Goal: Task Accomplishment & Management: Complete application form

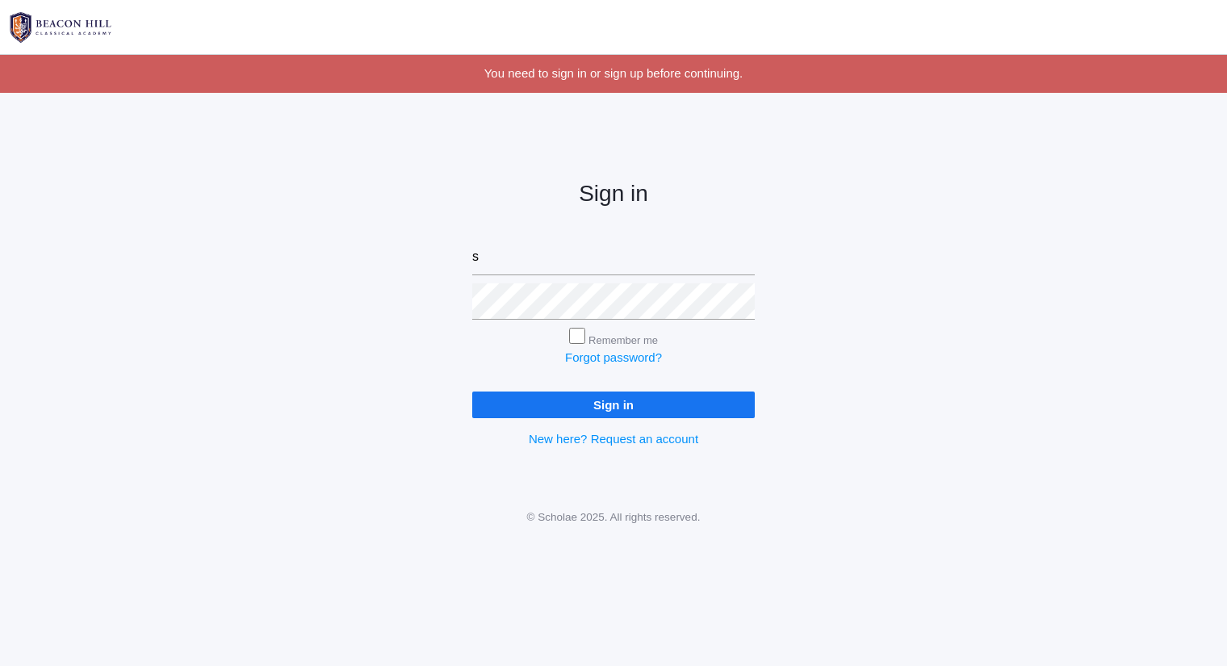
type input "[PERSON_NAME][EMAIL_ADDRESS][DOMAIN_NAME]"
click at [472, 391] on input "Sign in" at bounding box center [613, 404] width 283 height 27
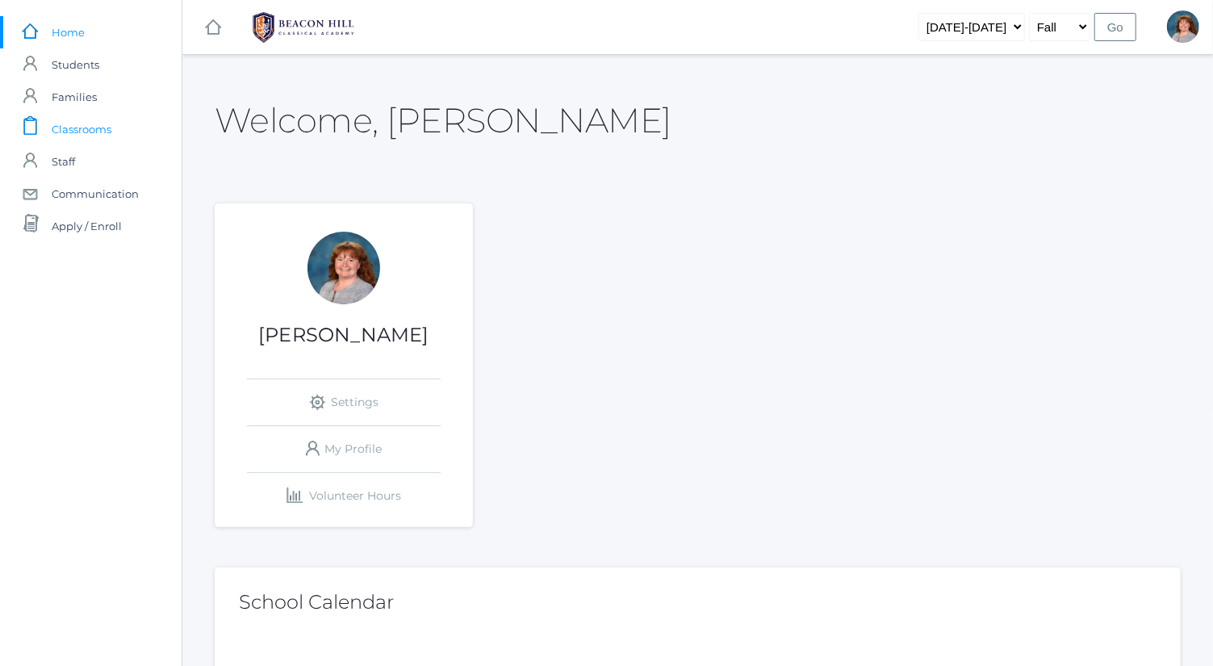
click at [117, 126] on link "icons/clipboard/plain Created with Sketch. Classrooms" at bounding box center [91, 129] width 182 height 32
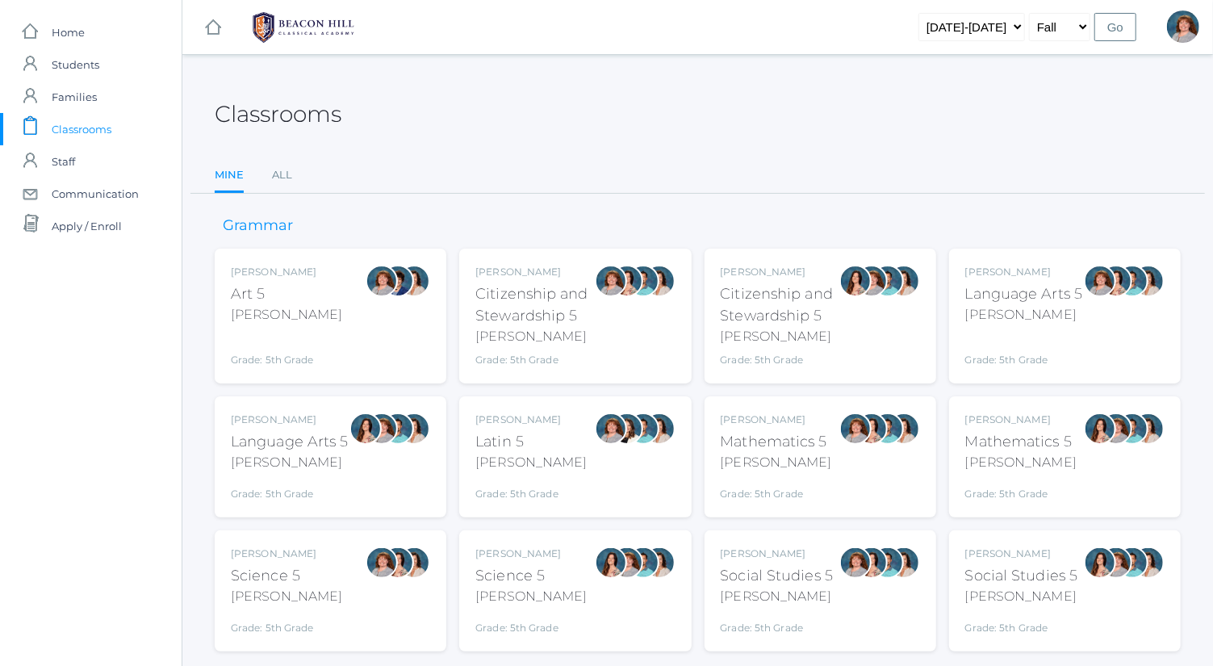
click at [1003, 299] on div "Language Arts 5" at bounding box center [1024, 294] width 118 height 22
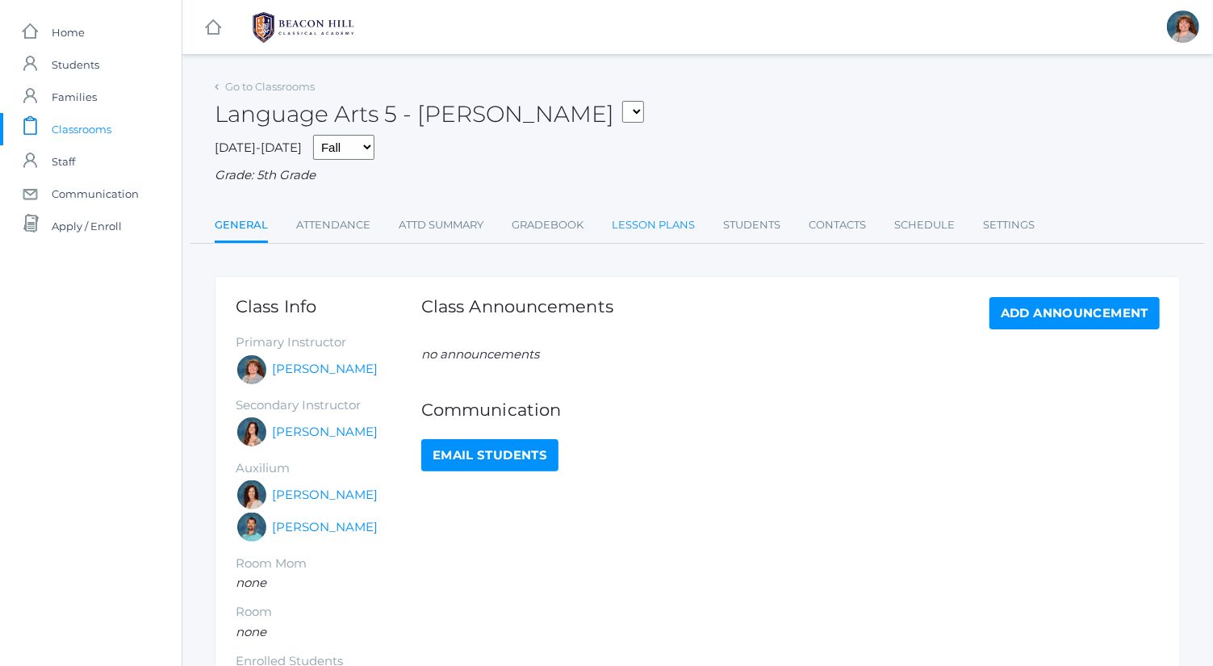
click at [638, 237] on link "Lesson Plans" at bounding box center [653, 225] width 83 height 32
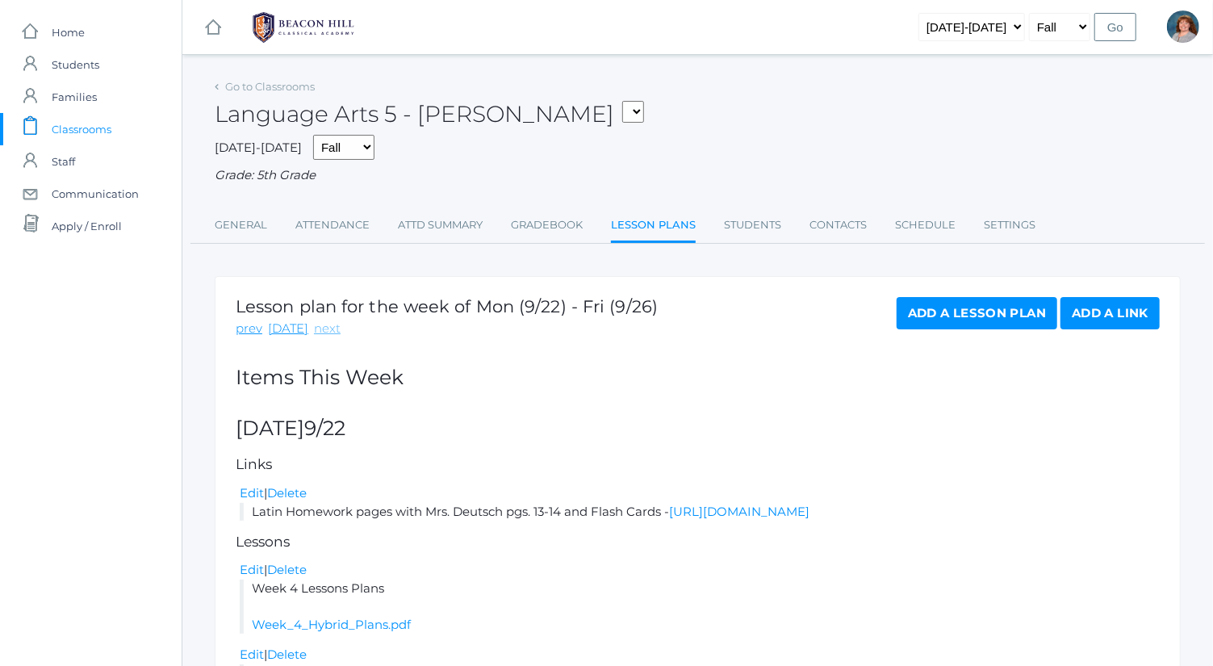
click at [316, 325] on link "next" at bounding box center [327, 329] width 27 height 19
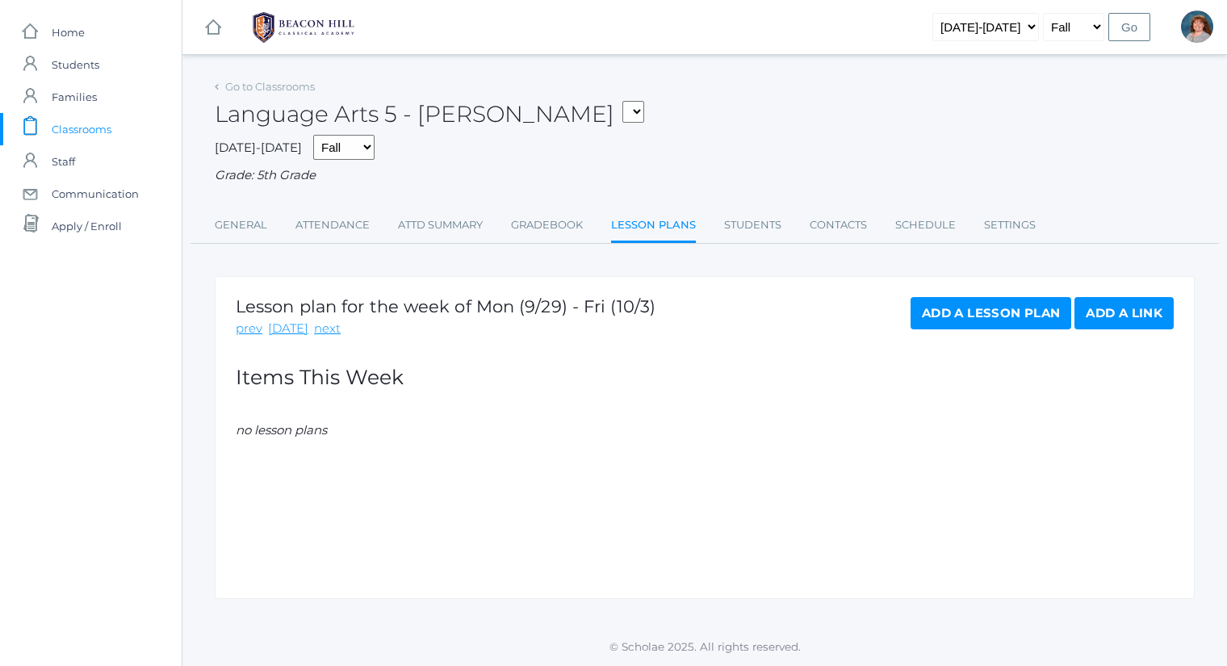
click at [1011, 320] on link "Add a Lesson Plan" at bounding box center [991, 313] width 161 height 32
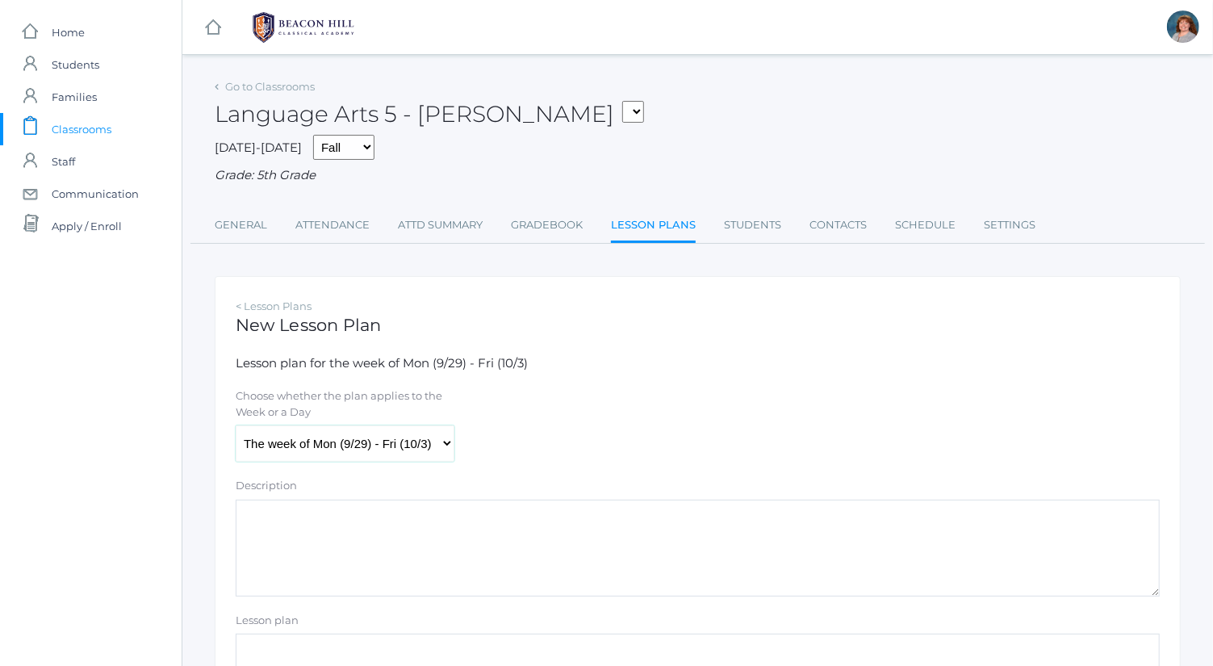
click at [406, 433] on select "The week of Mon (9/29) - Fri (10/3) [DATE] (9/29) [DATE] (9/30) [DATE] (10/1) […" at bounding box center [345, 443] width 219 height 36
select select "[DATE]"
click at [236, 425] on select "The week of Mon (9/29) - Fri (10/3) [DATE] (9/29) [DATE] (9/30) [DATE] (10/1) […" at bounding box center [345, 443] width 219 height 36
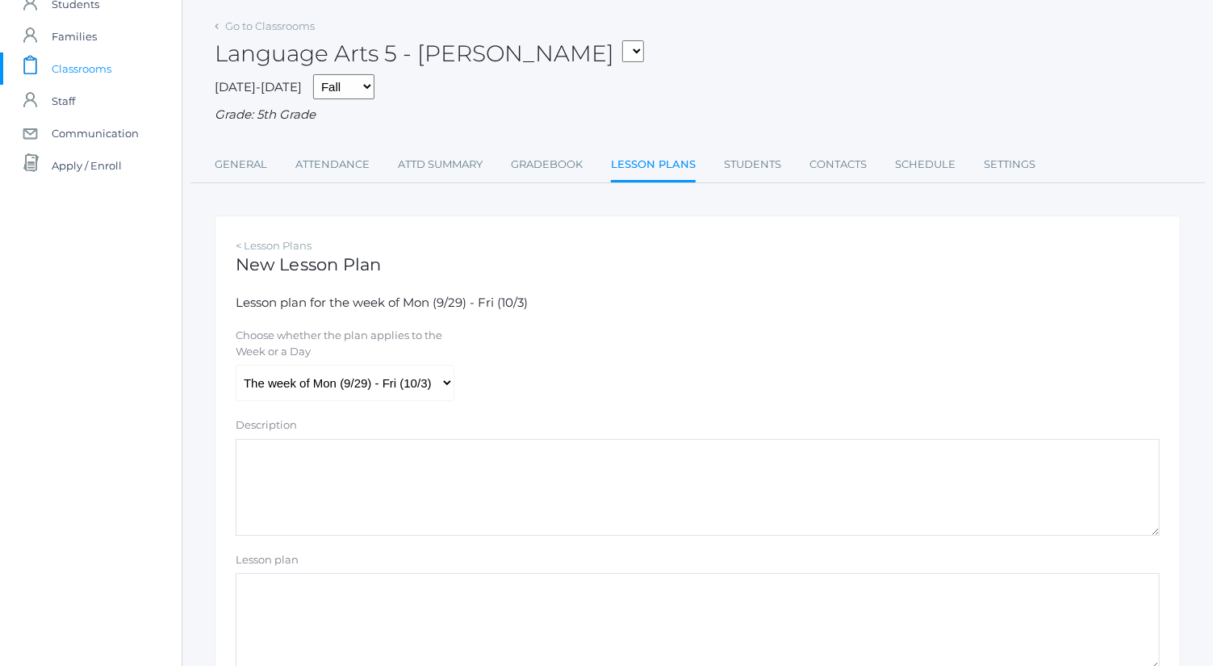
click at [434, 487] on textarea "Description" at bounding box center [698, 487] width 924 height 97
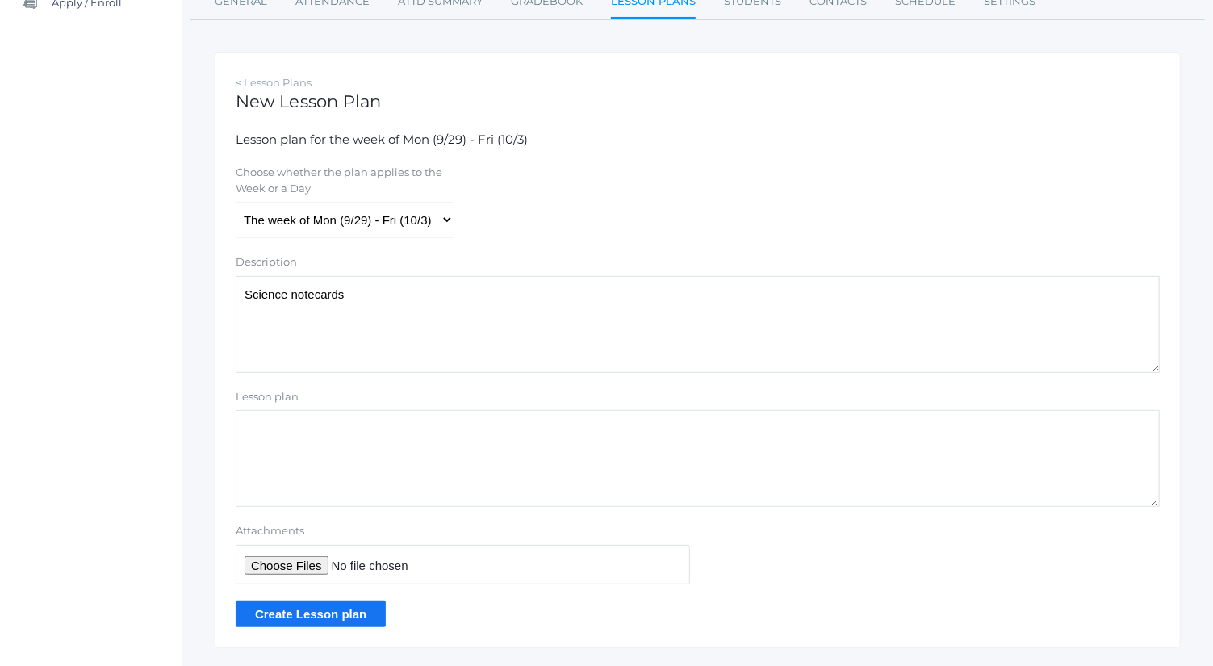
scroll to position [224, 0]
type textarea "Science notecards"
click at [290, 565] on input "Attachments" at bounding box center [463, 564] width 454 height 40
type input "C:\fakepath\Ch 1-2 science notecards.docx"
click at [329, 606] on input "Create Lesson plan" at bounding box center [311, 613] width 150 height 27
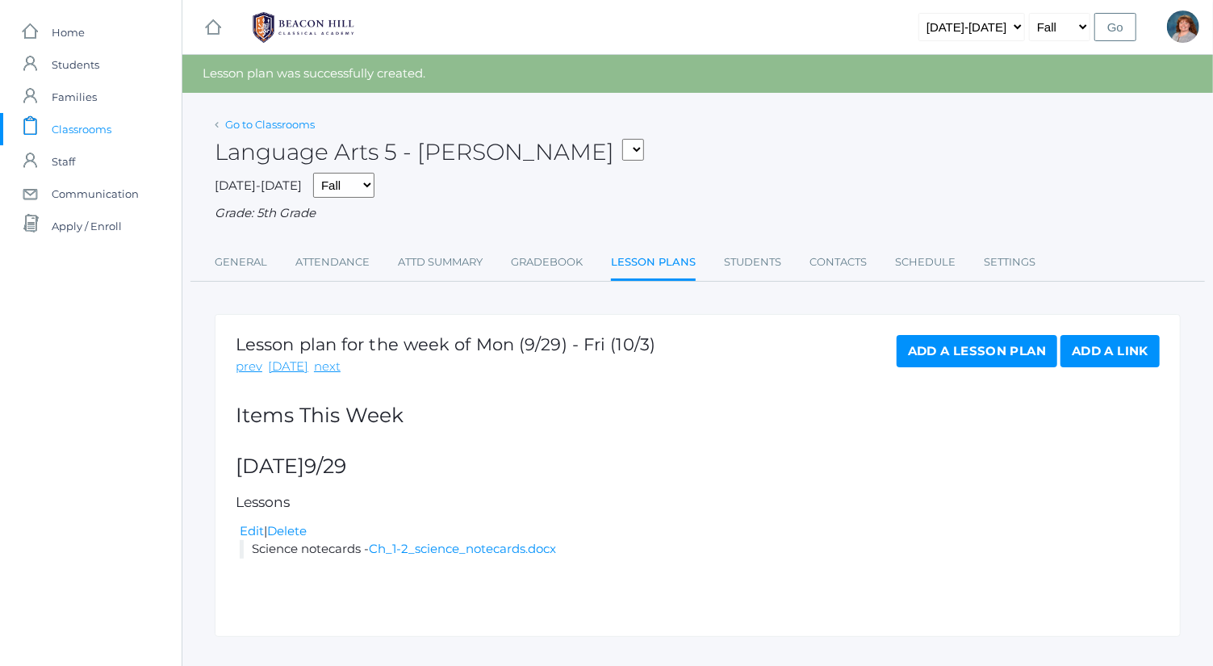
click at [292, 121] on link "Go to Classrooms" at bounding box center [270, 124] width 90 height 13
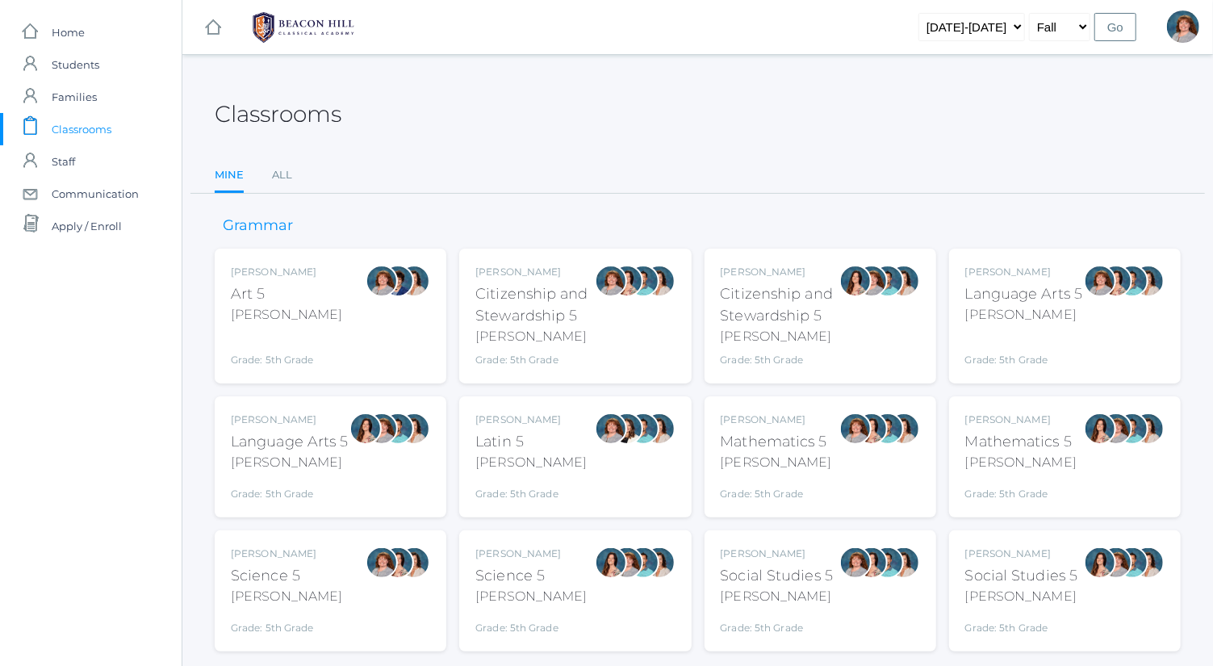
click at [396, 465] on div at bounding box center [382, 456] width 32 height 89
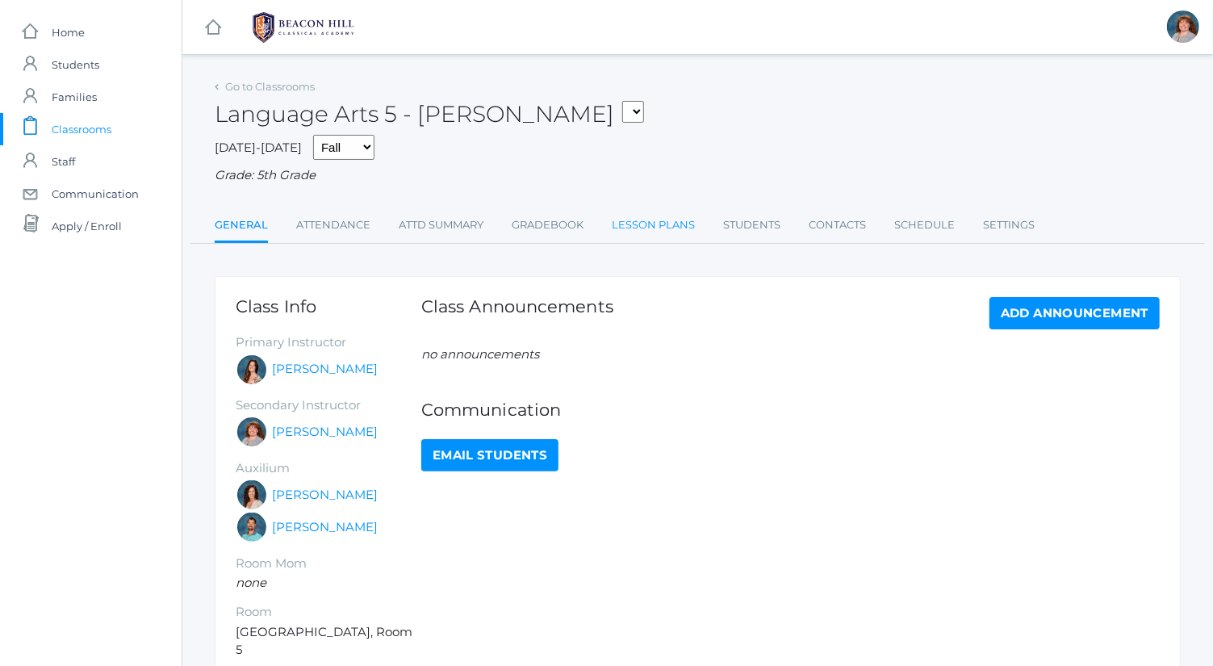
click at [660, 219] on link "Lesson Plans" at bounding box center [653, 225] width 83 height 32
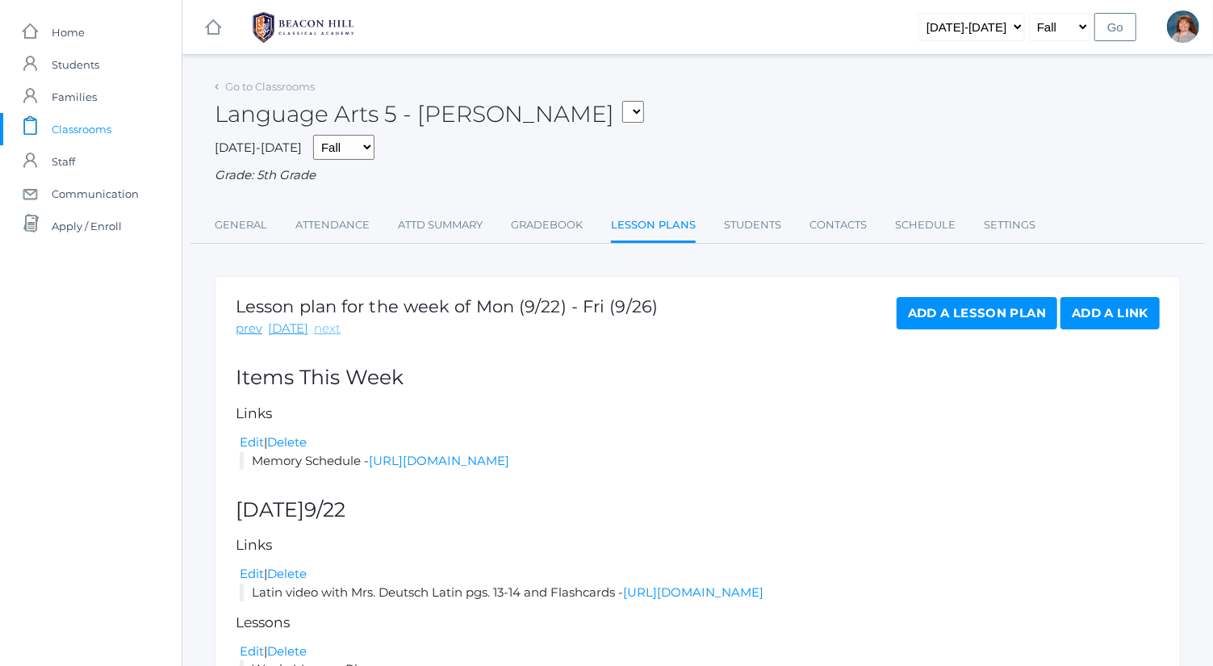
click at [314, 331] on link "next" at bounding box center [327, 329] width 27 height 19
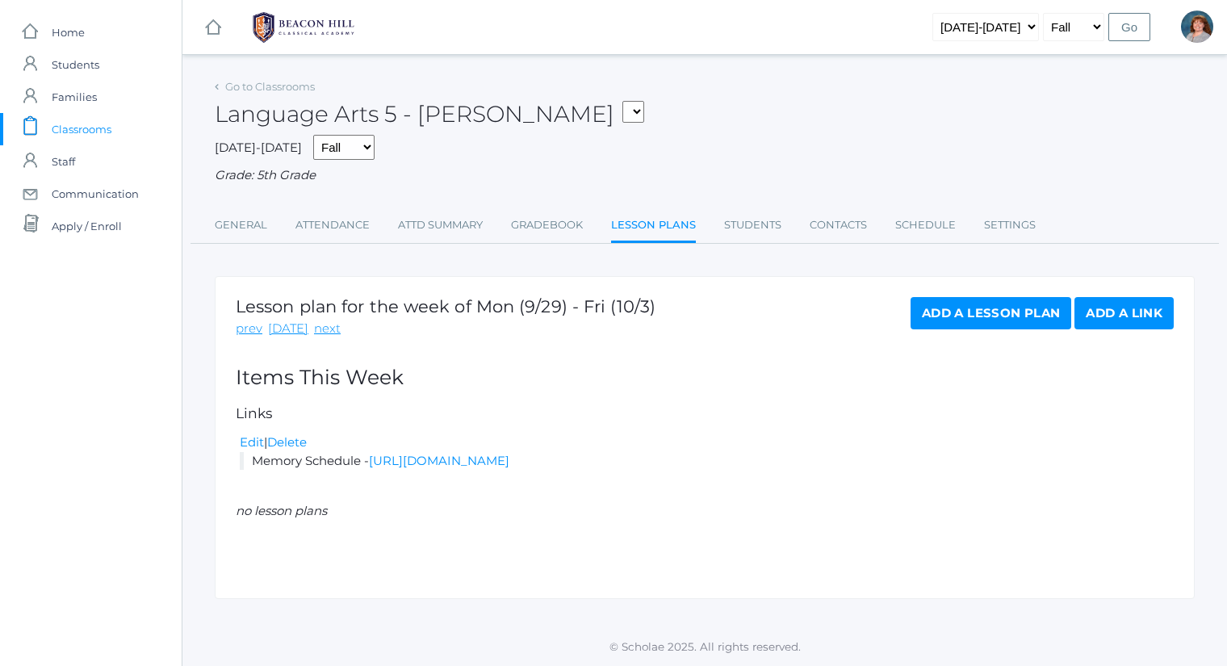
click at [996, 307] on link "Add a Lesson Plan" at bounding box center [991, 313] width 161 height 32
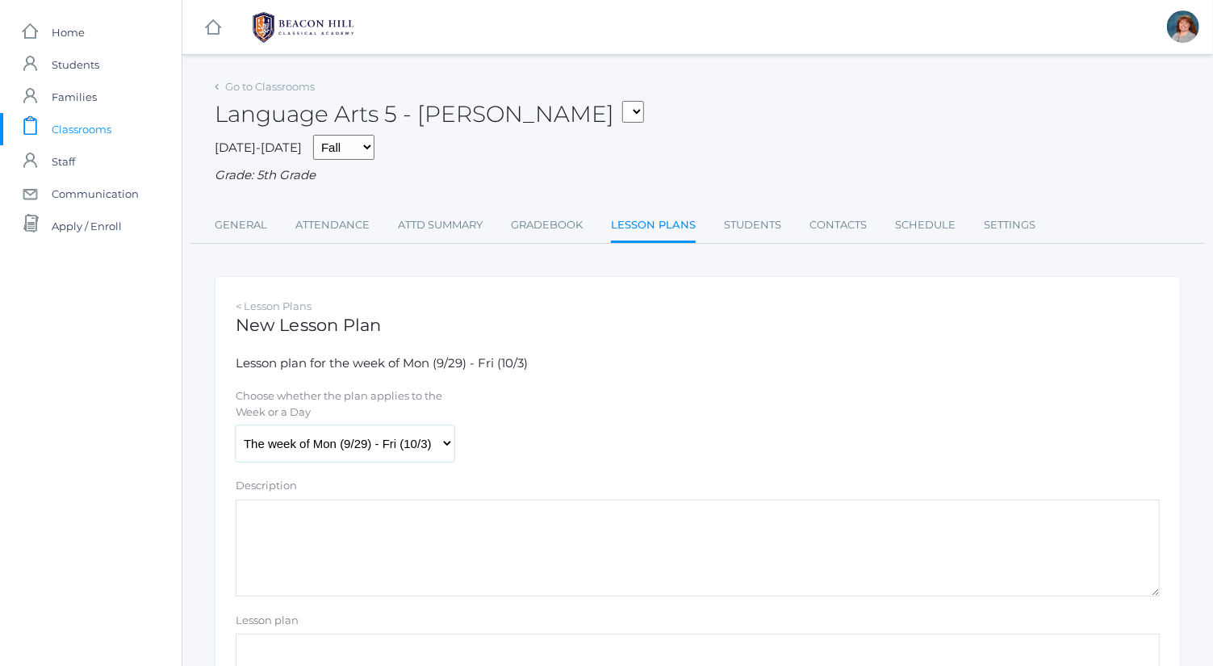
click at [354, 432] on select "The week of Mon (9/29) - Fri (10/3) [DATE] (9/29) [DATE] (9/30) [DATE] (10/1) […" at bounding box center [345, 443] width 219 height 36
select select "[DATE]"
click at [236, 425] on select "The week of Mon (9/29) - Fri (10/3) [DATE] (9/29) [DATE] (9/30) [DATE] (10/1) […" at bounding box center [345, 443] width 219 height 36
click at [408, 563] on textarea "Description" at bounding box center [698, 548] width 924 height 97
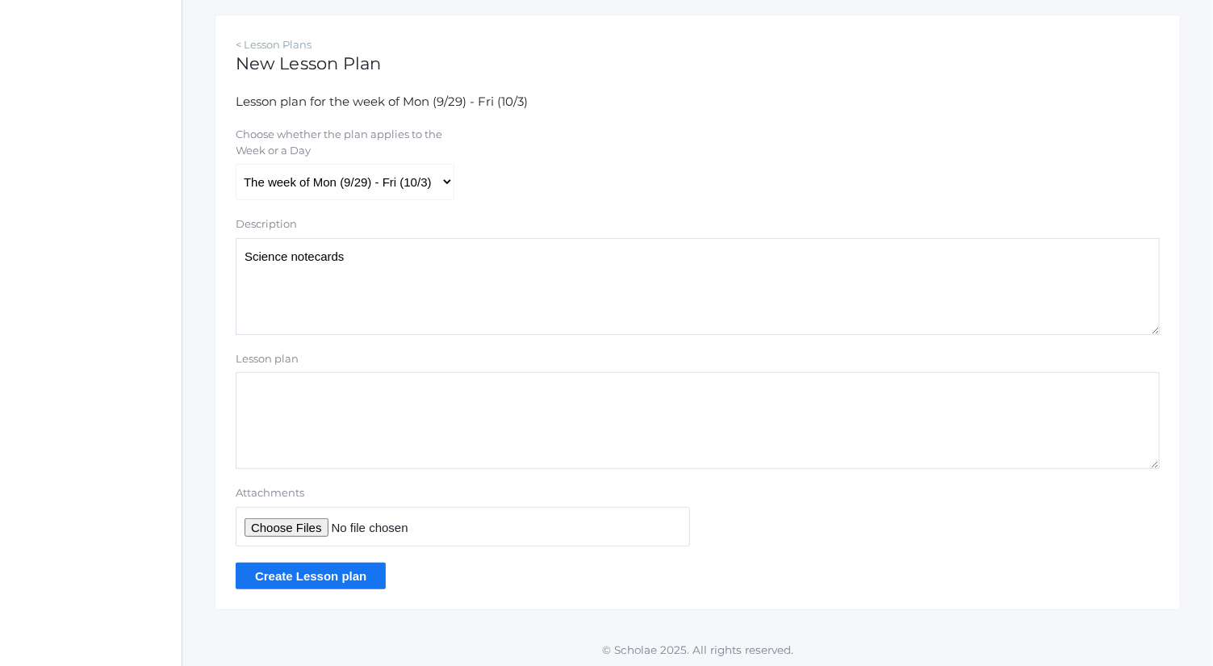
type textarea "Science notecards"
click at [304, 521] on input "Attachments" at bounding box center [463, 527] width 454 height 40
type input "C:\fakepath\Ch 1-2 science notecards.docx"
click at [333, 579] on input "Create Lesson plan" at bounding box center [311, 576] width 150 height 27
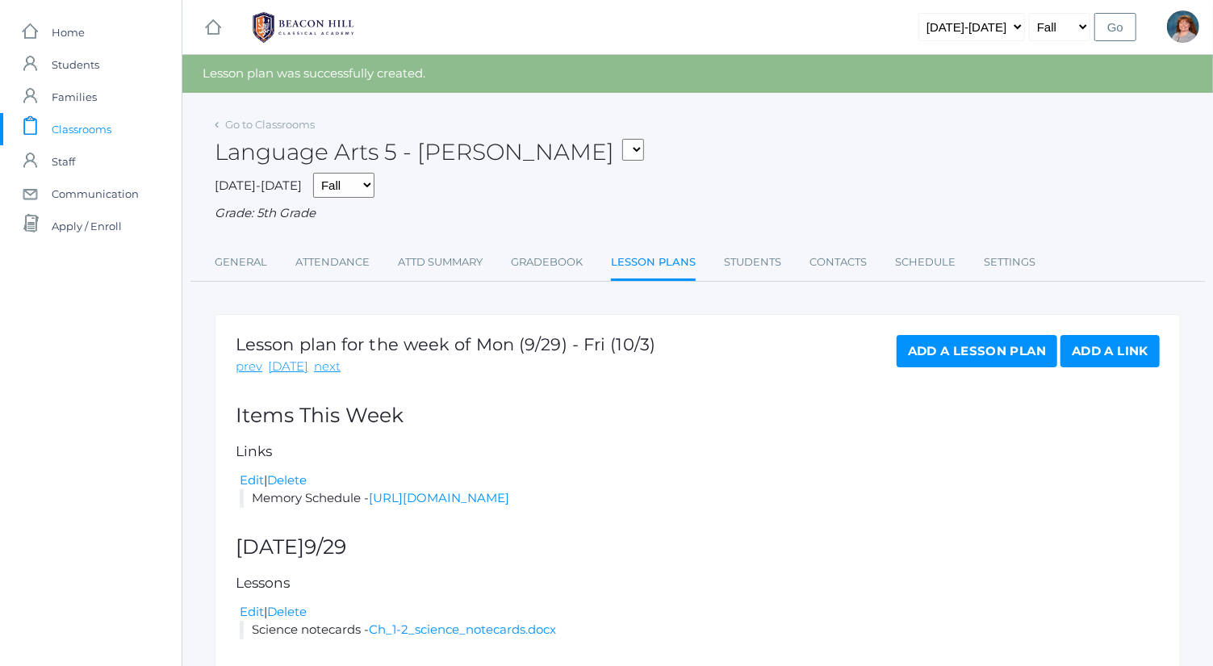
scroll to position [82, 0]
